Goal: Information Seeking & Learning: Get advice/opinions

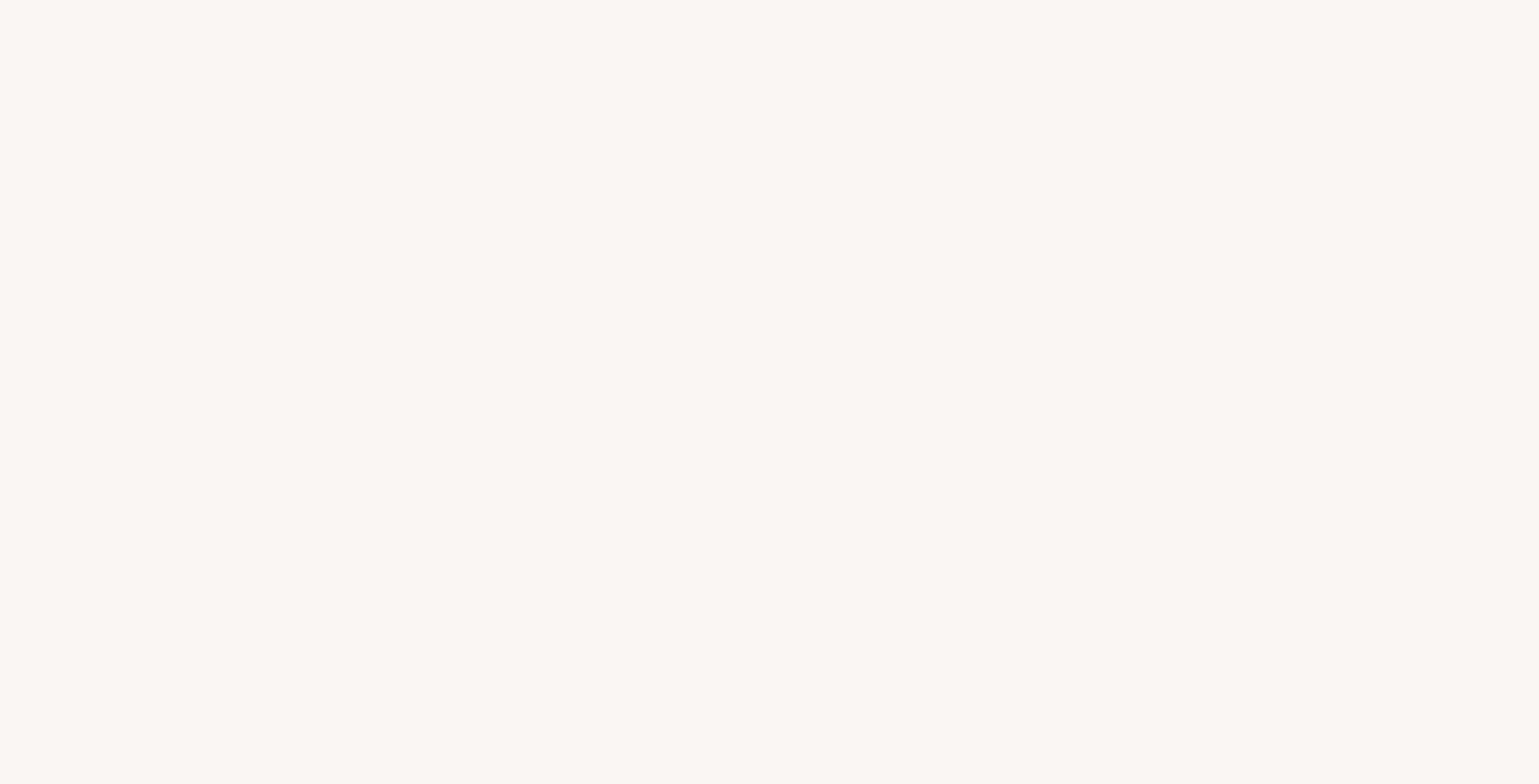
select select "US"
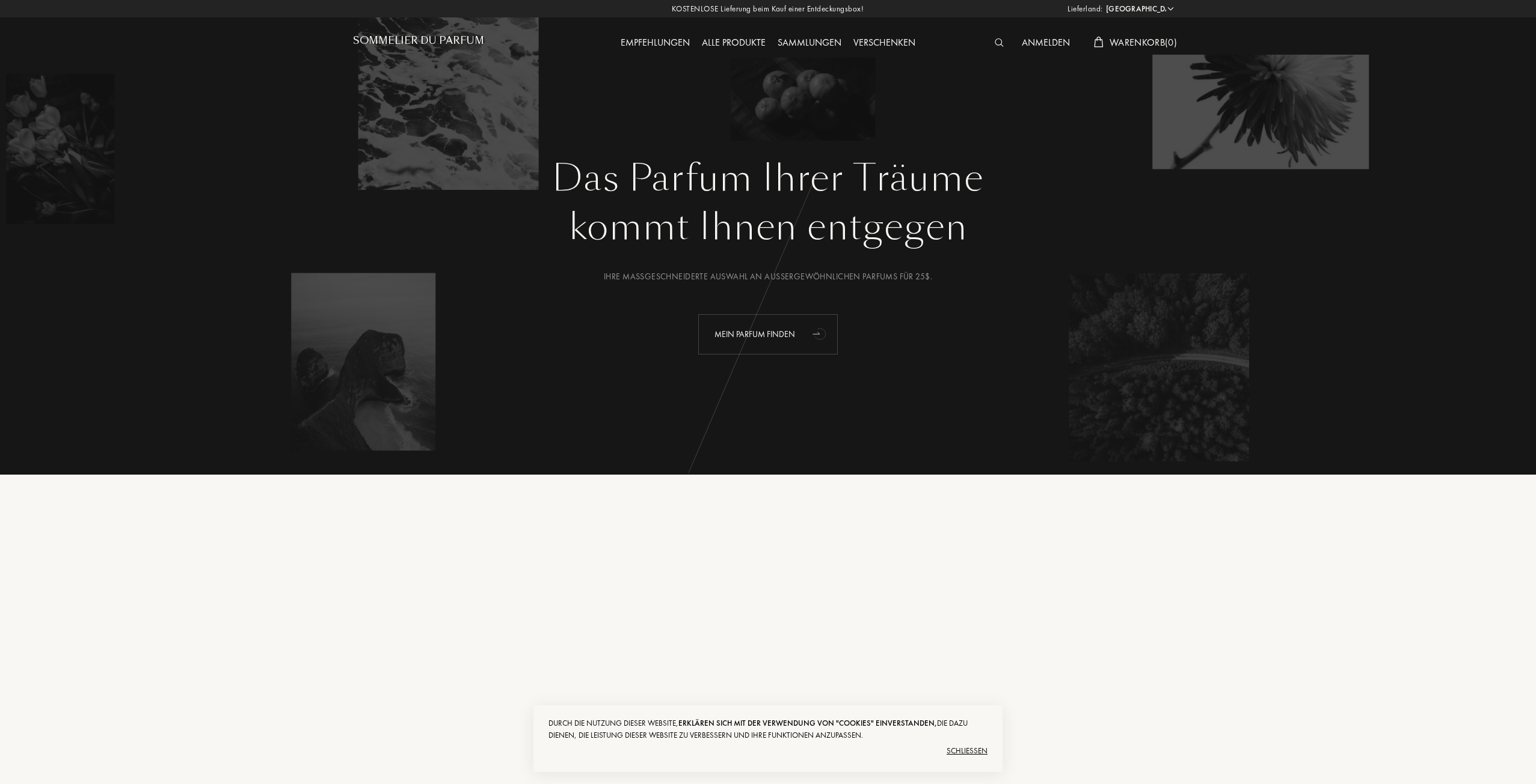
drag, startPoint x: 831, startPoint y: 321, endPoint x: 810, endPoint y: 340, distance: 28.3
click at [810, 340] on icon "animation" at bounding box center [820, 333] width 24 height 24
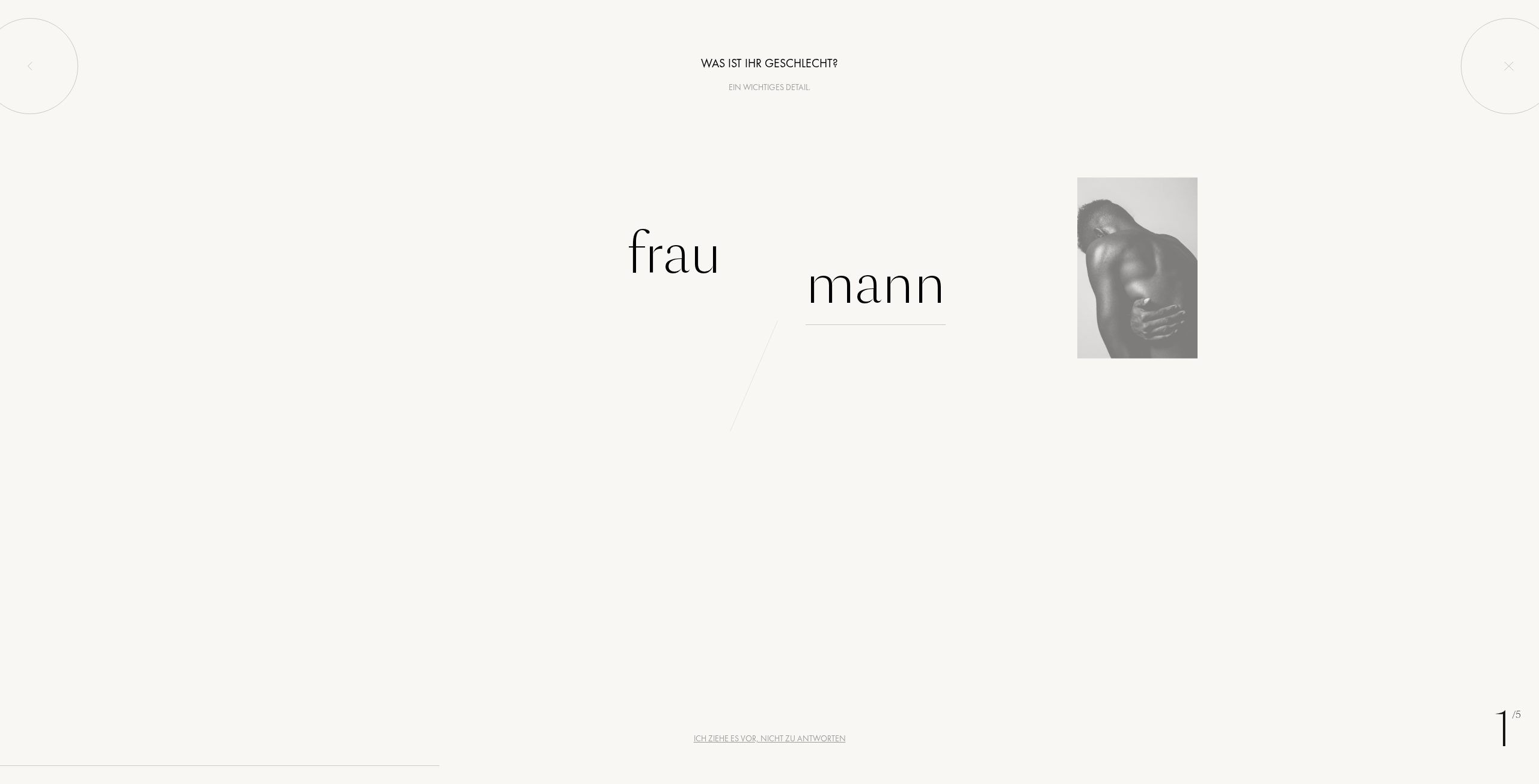
drag, startPoint x: 1465, startPoint y: 0, endPoint x: 878, endPoint y: 287, distance: 653.4
click at [878, 287] on div "Mann" at bounding box center [875, 285] width 140 height 81
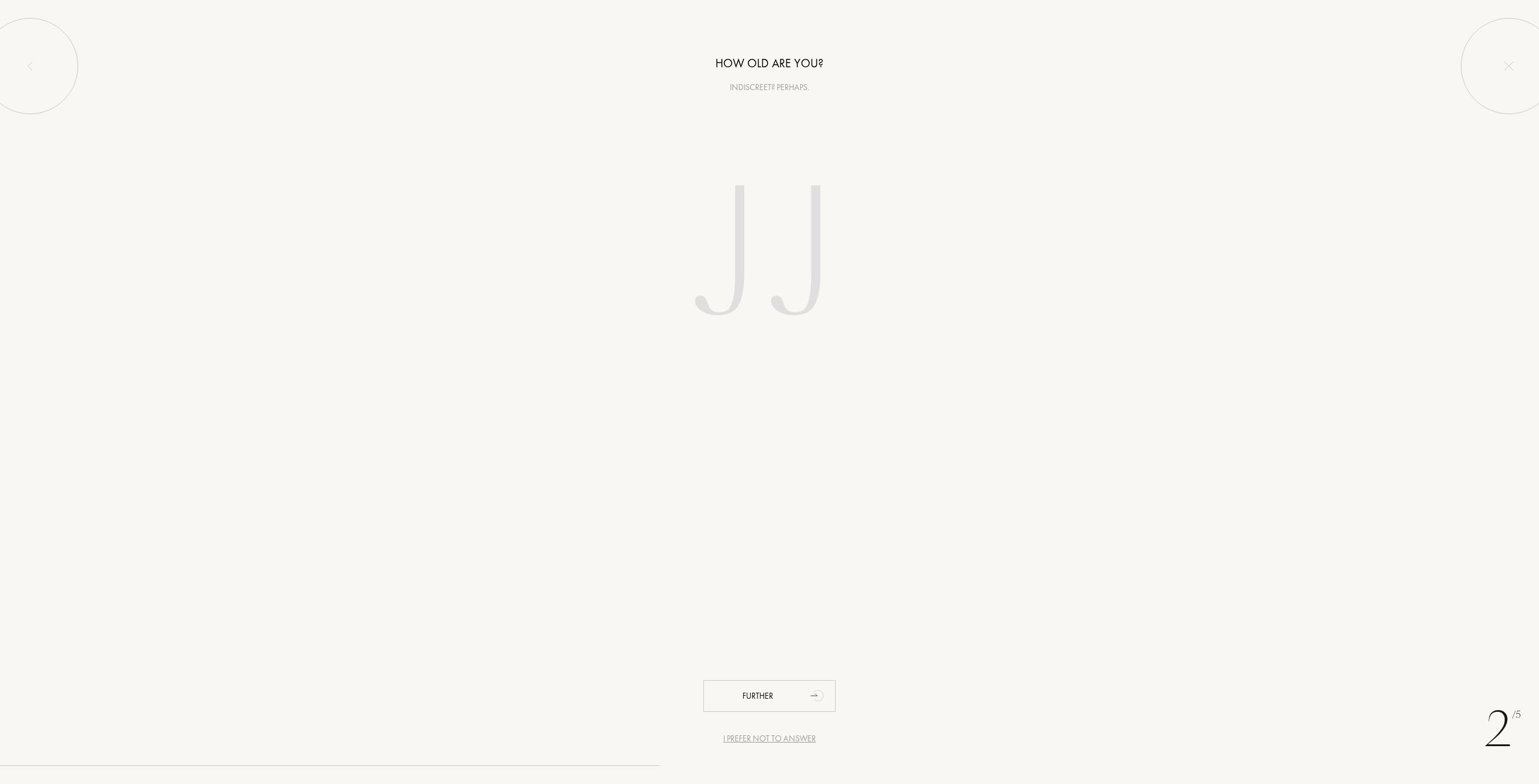
click at [797, 205] on input "number" at bounding box center [769, 258] width 342 height 243
type input "1"
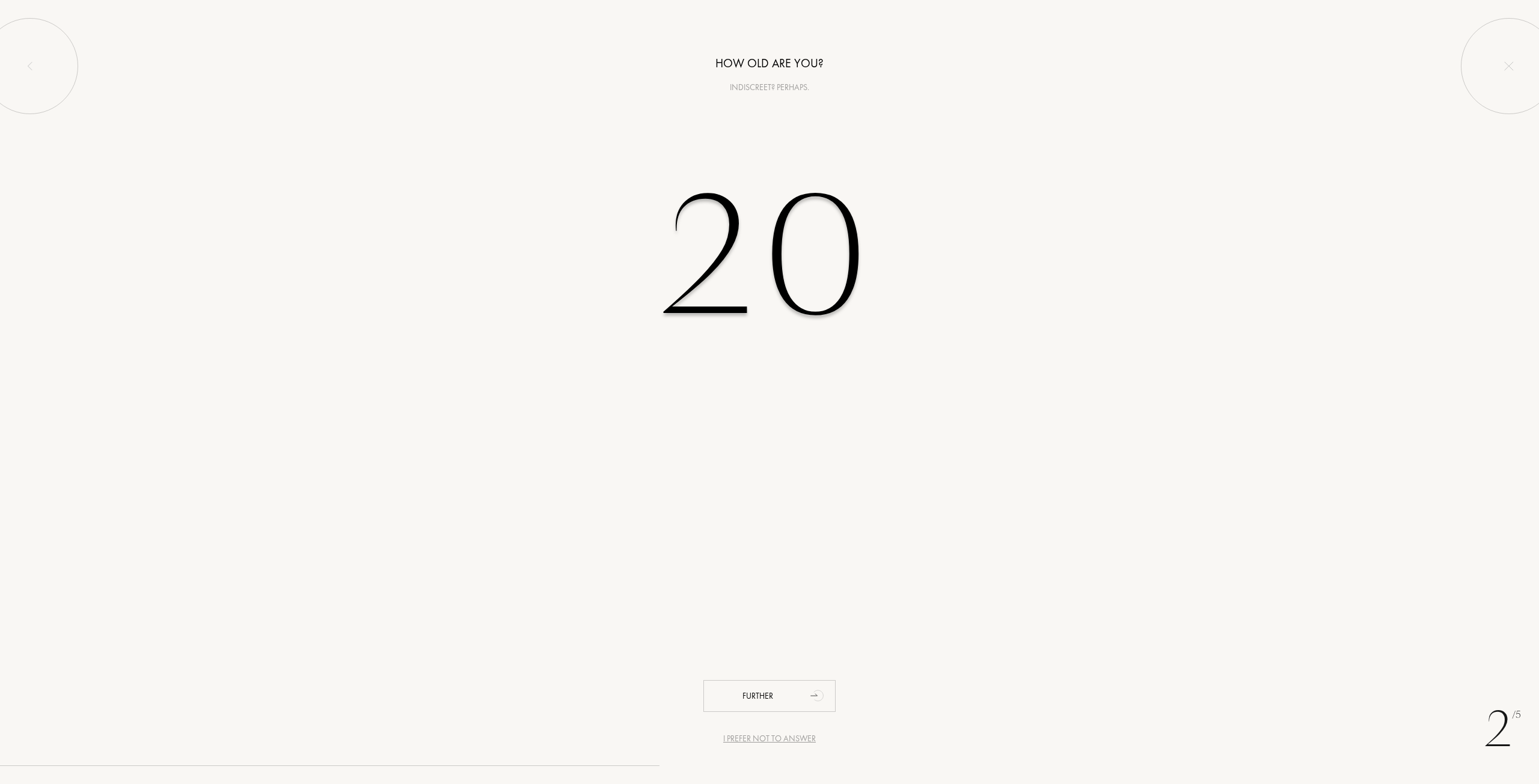
type input "20"
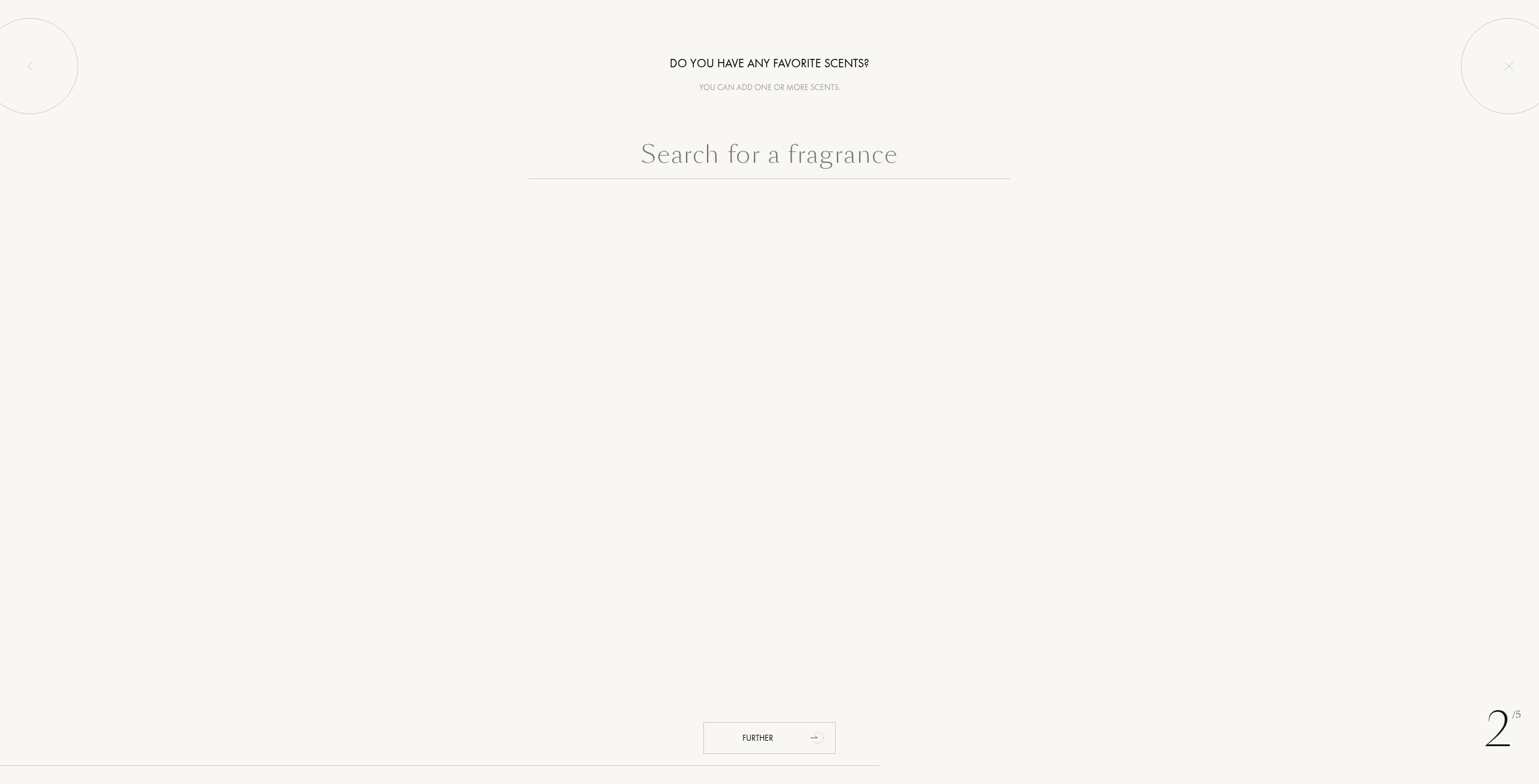
click at [763, 165] on input "text" at bounding box center [769, 157] width 481 height 43
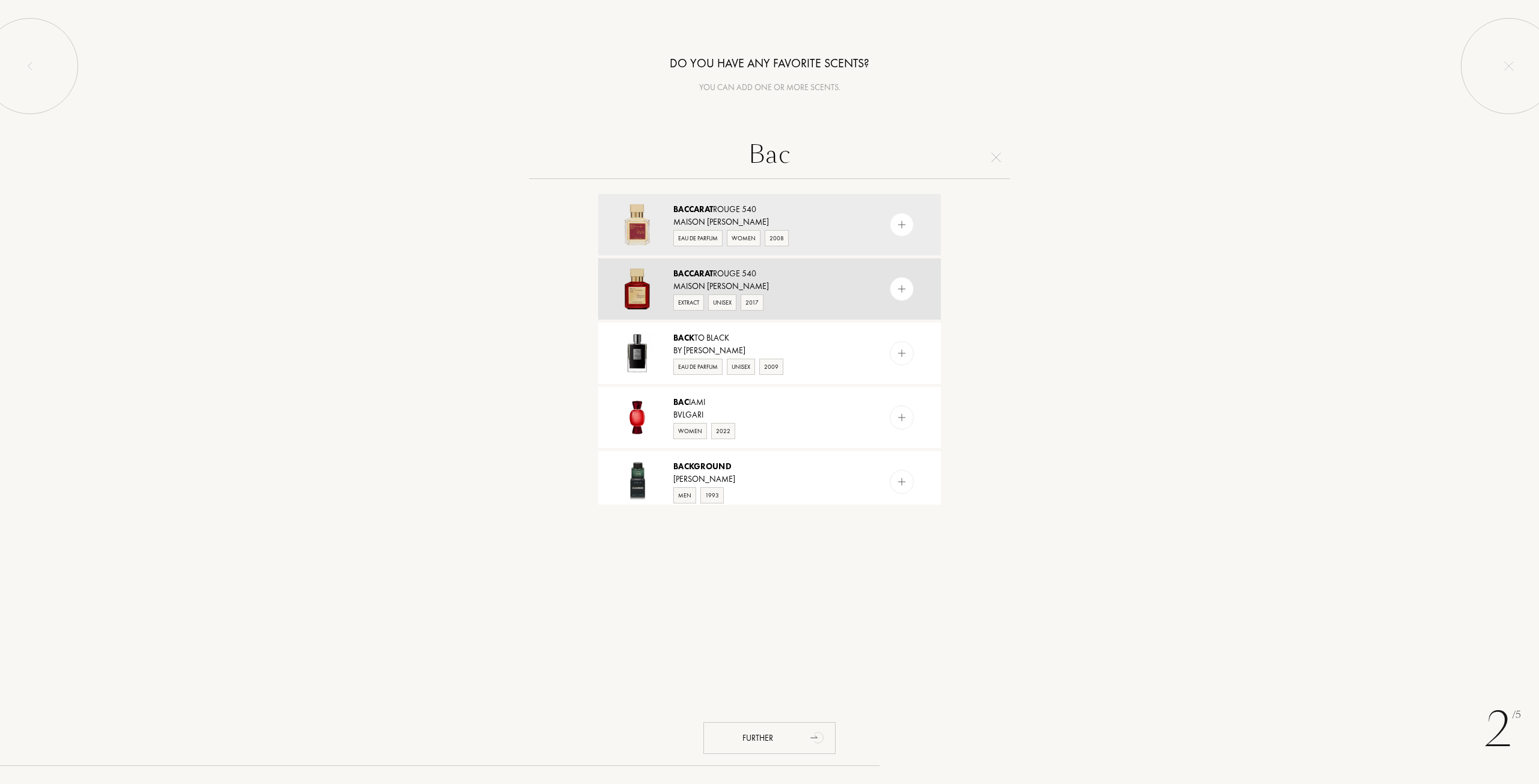
type input "Bac"
click at [726, 280] on div "Maison Francis Kurkdjian" at bounding box center [768, 287] width 191 height 12
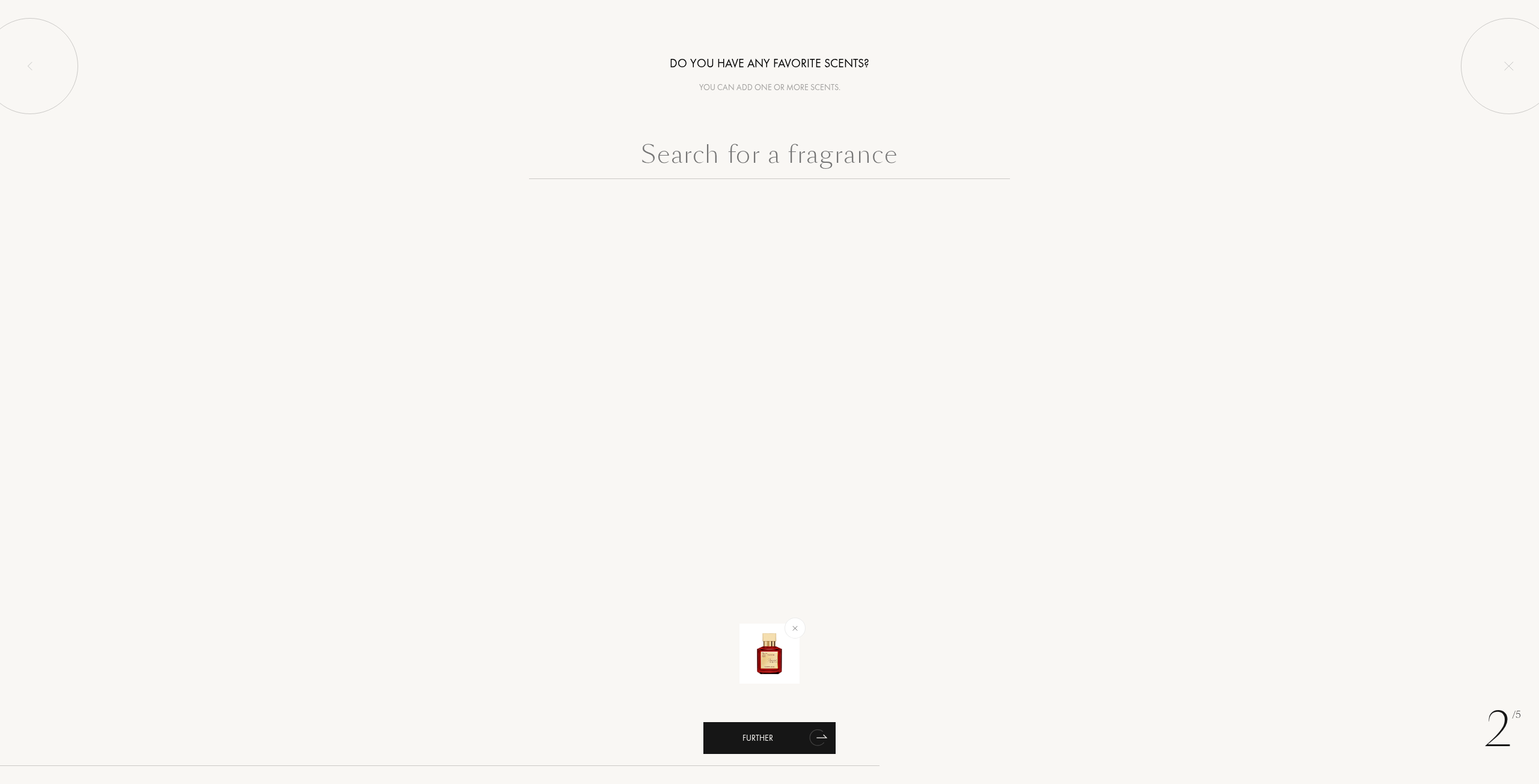
click at [794, 741] on div "Further" at bounding box center [769, 738] width 132 height 32
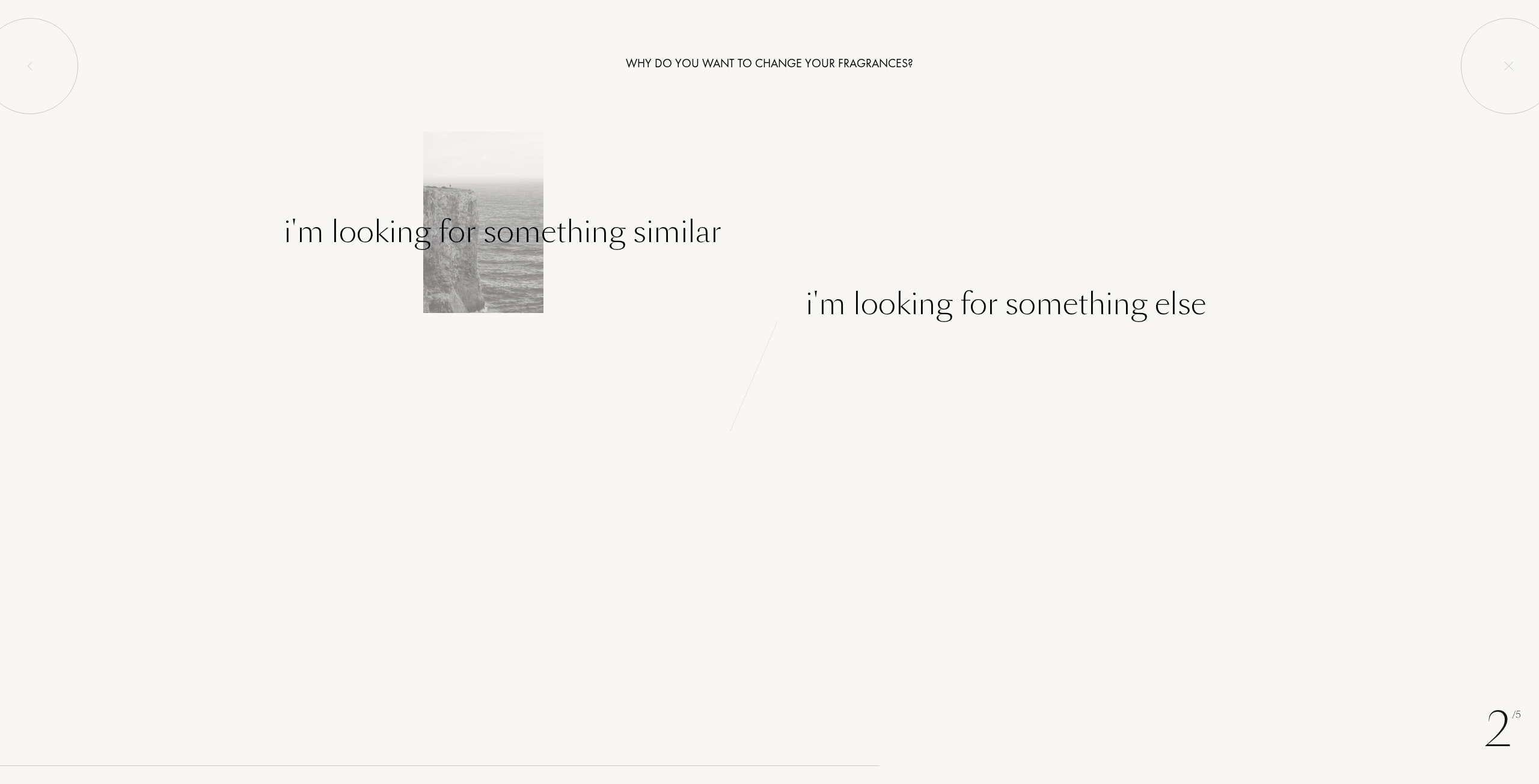
click at [577, 238] on font "I'm looking for something similar" at bounding box center [503, 232] width 437 height 42
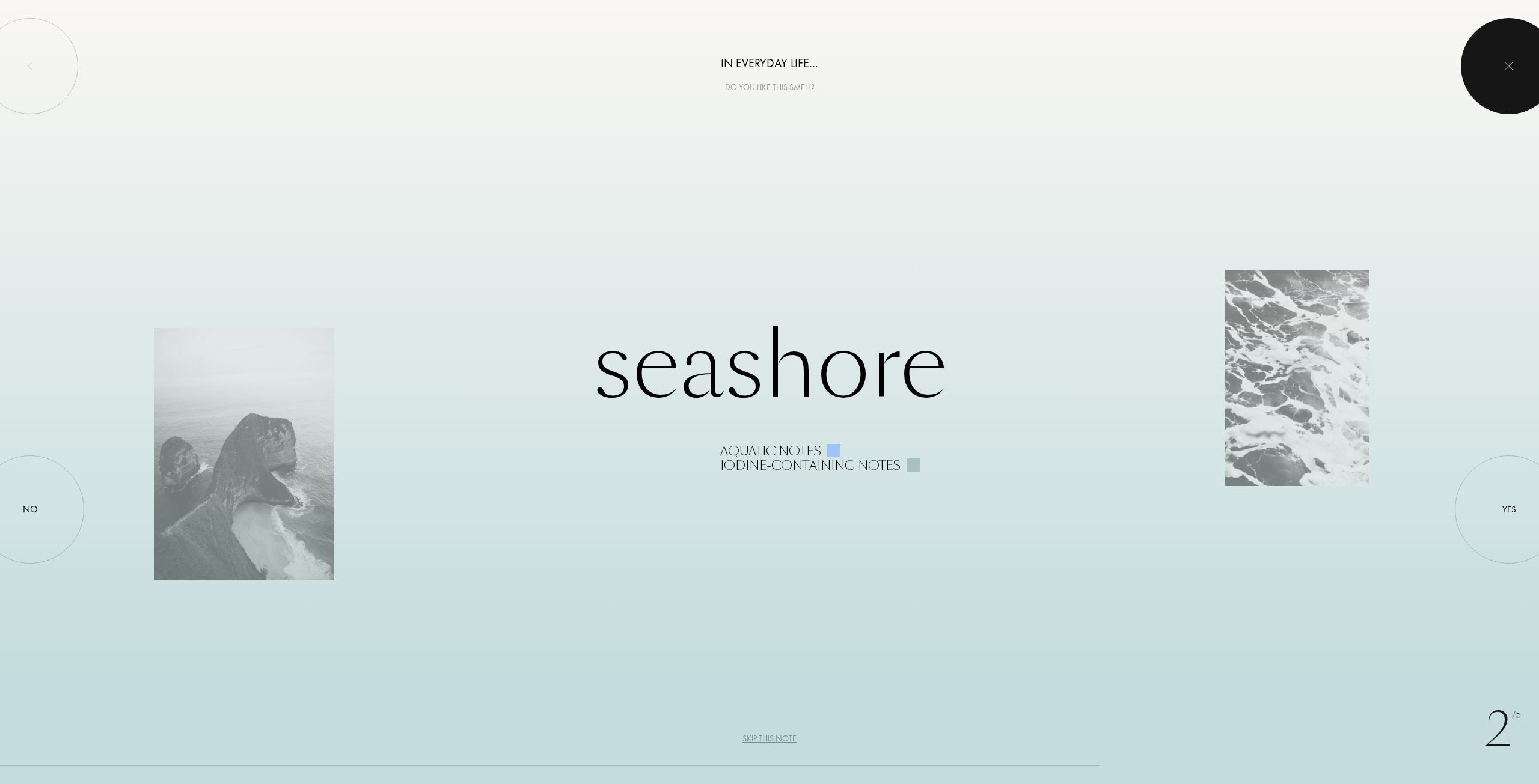
click at [1538, 75] on div at bounding box center [1508, 65] width 96 height 96
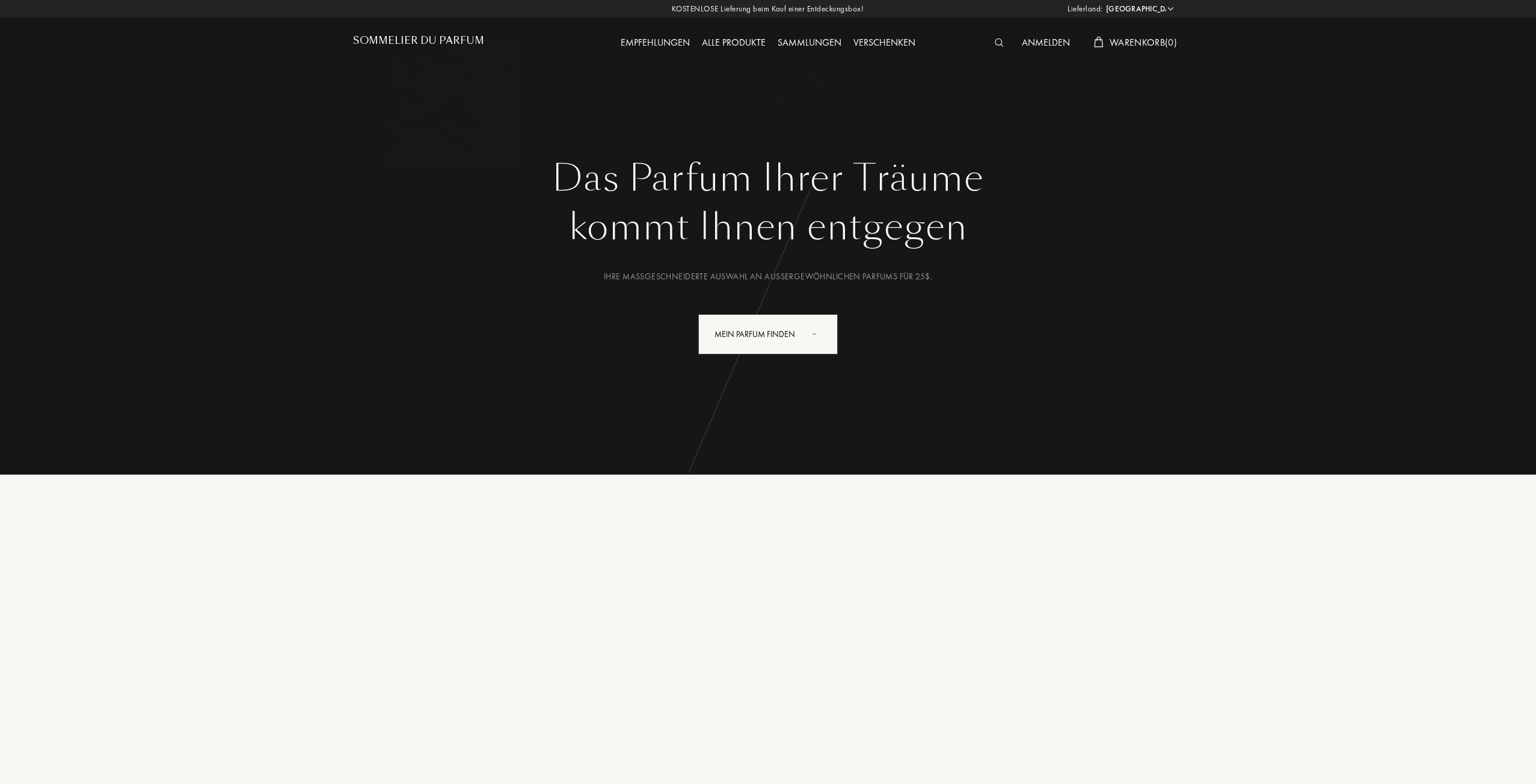
select select "US"
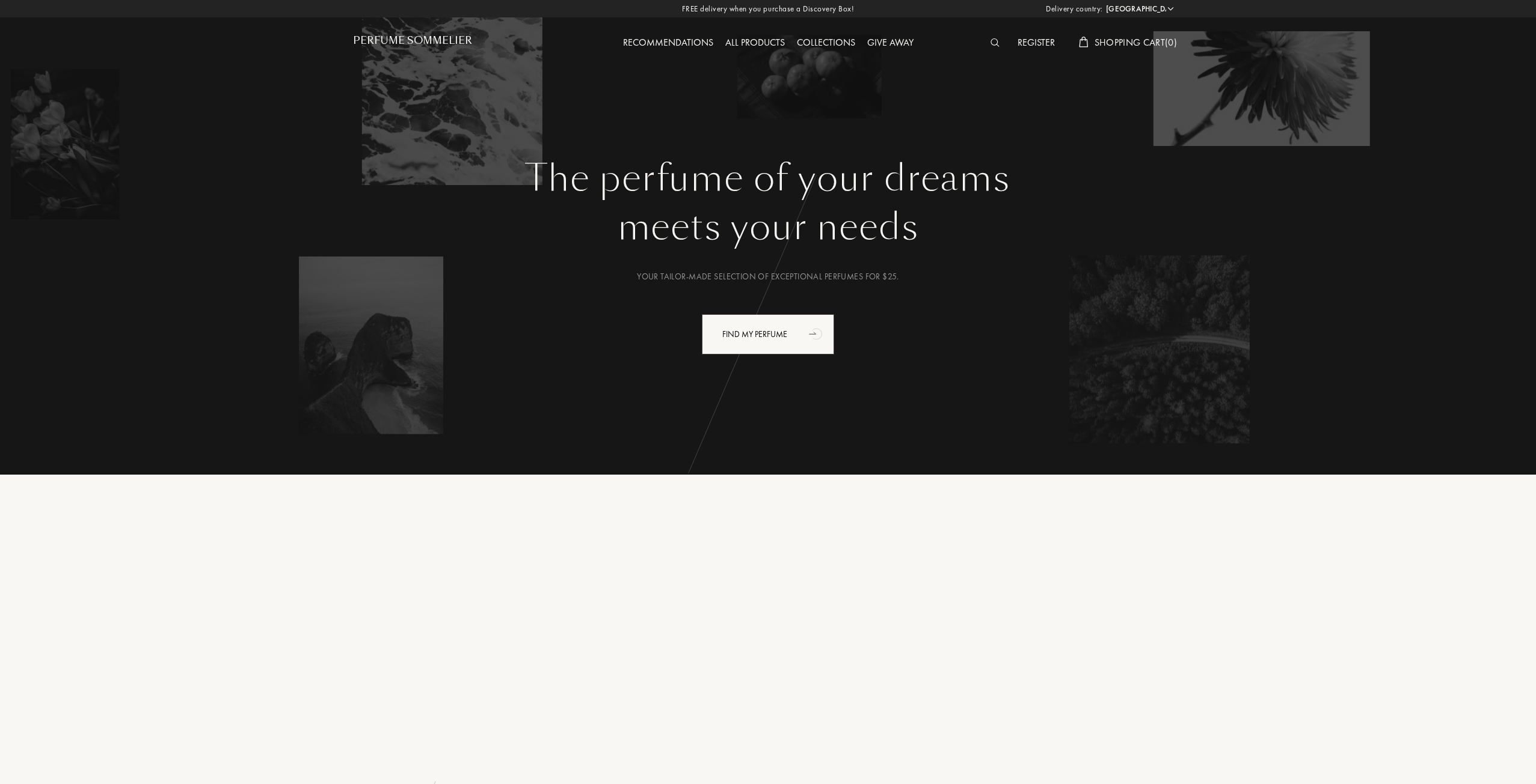
click at [985, 43] on div at bounding box center [998, 43] width 27 height 16
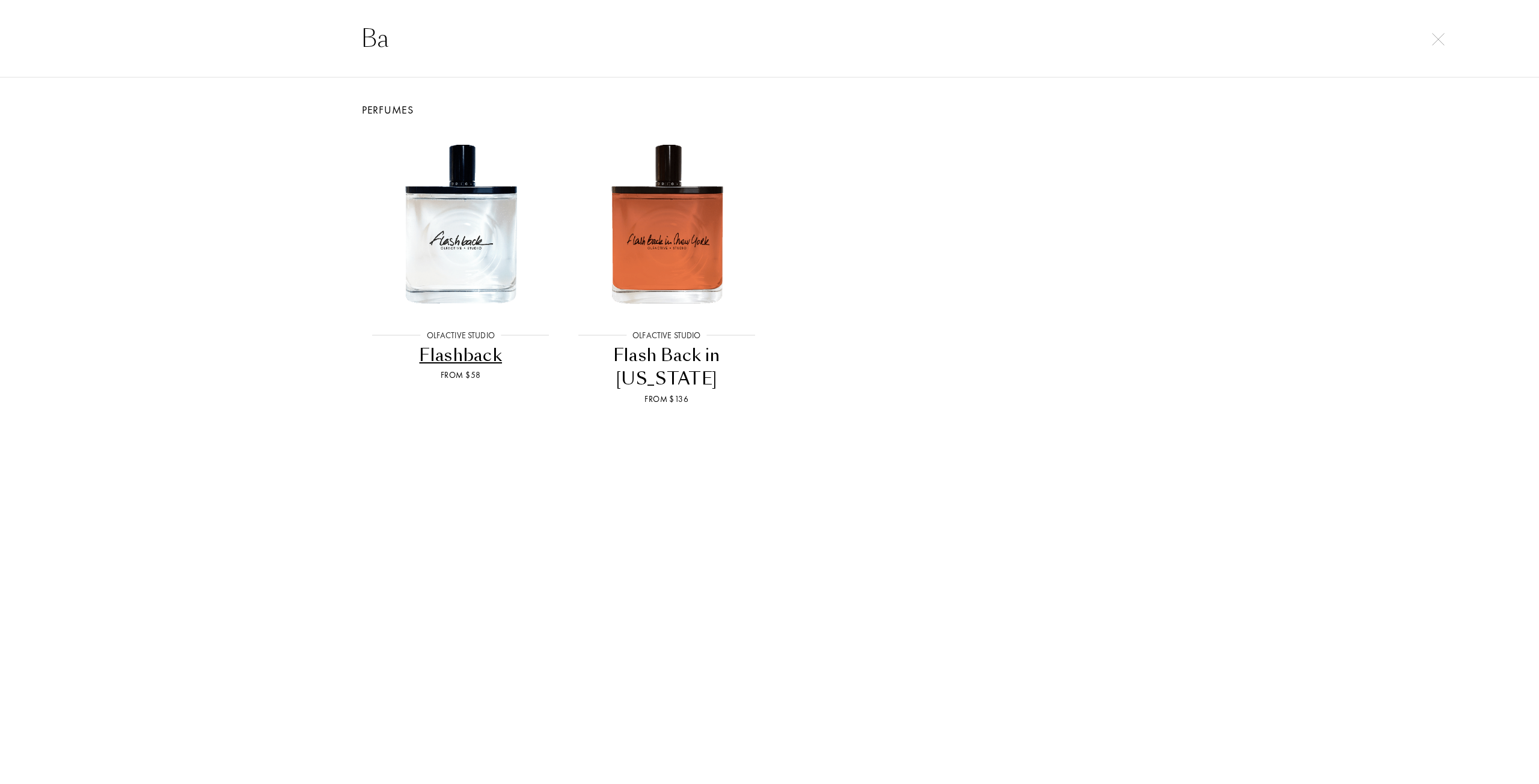
type input "B"
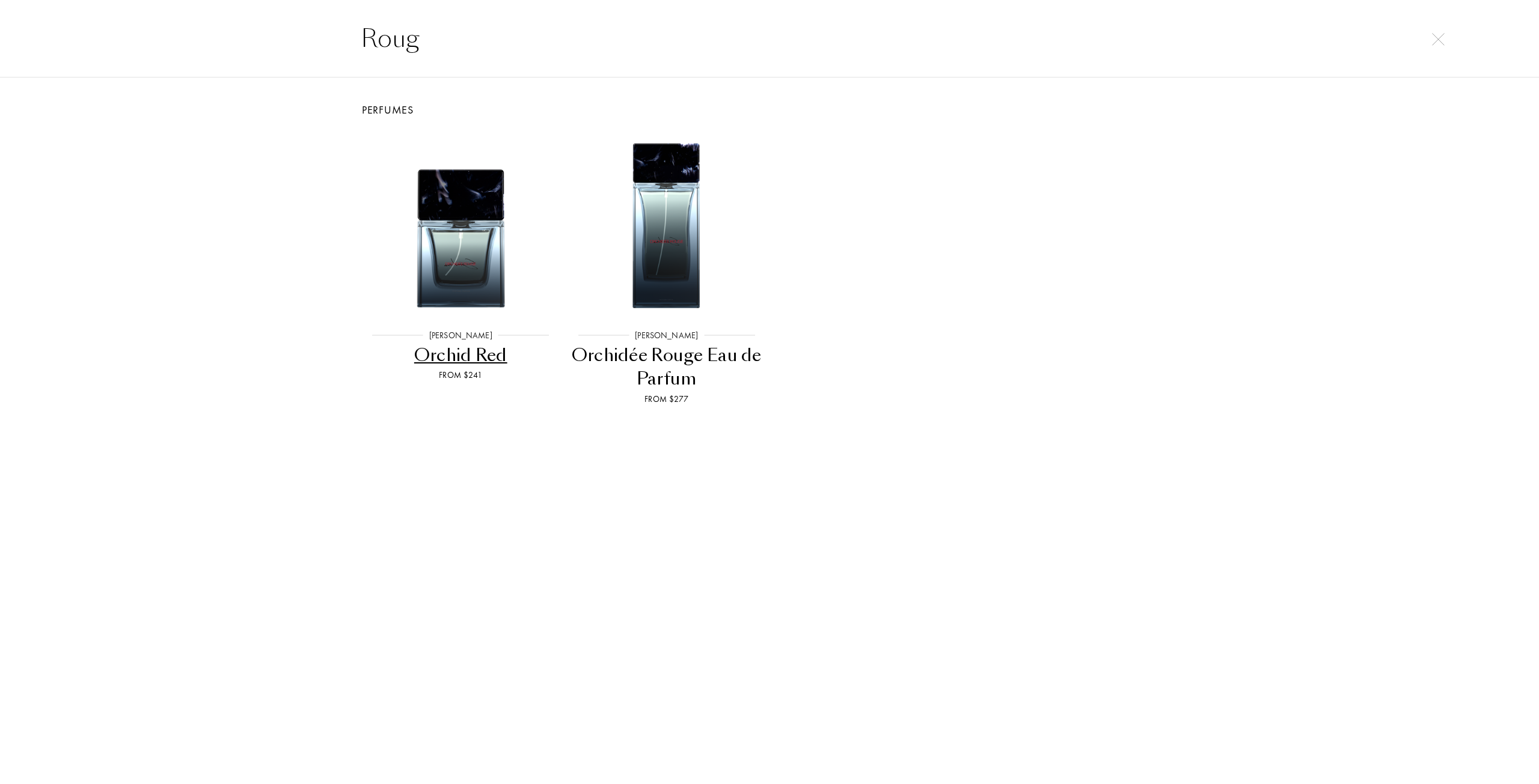
type input "Rouge"
